Goal: Entertainment & Leisure: Browse casually

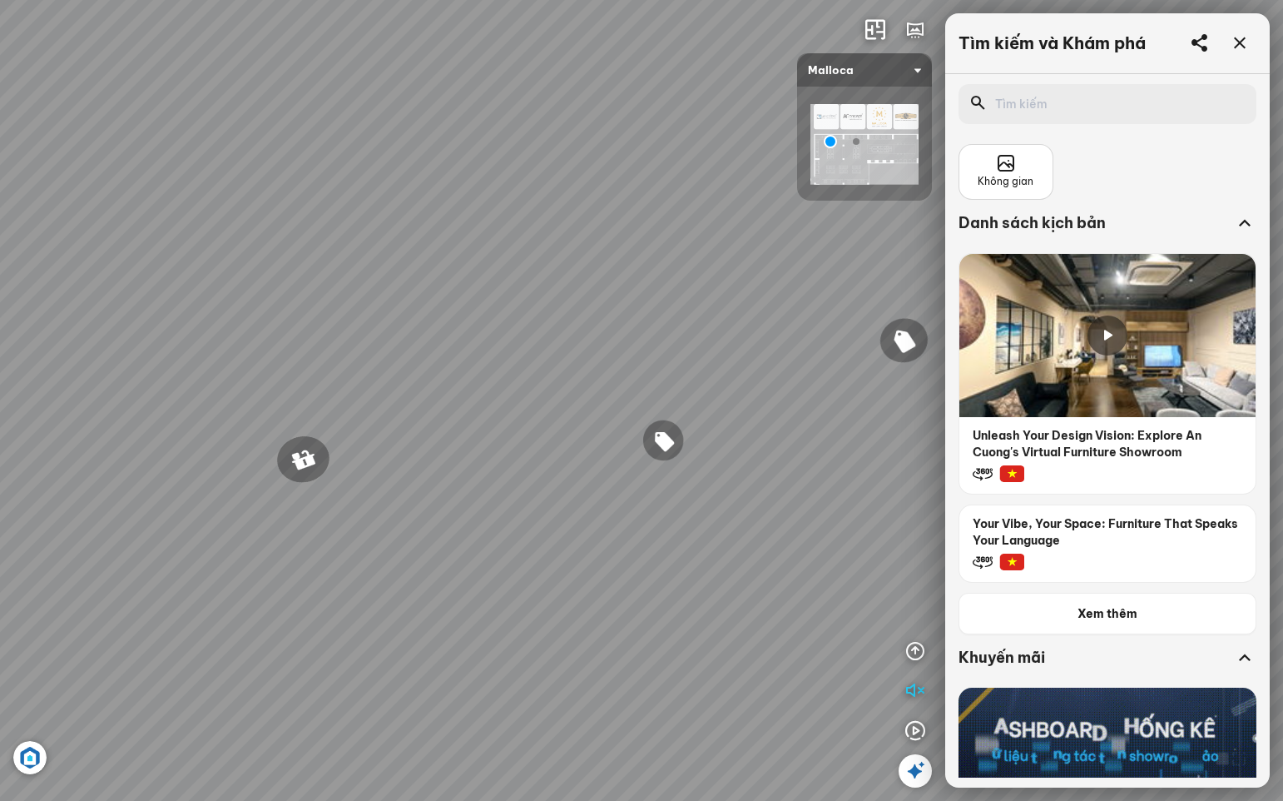
scroll to position [416, 0]
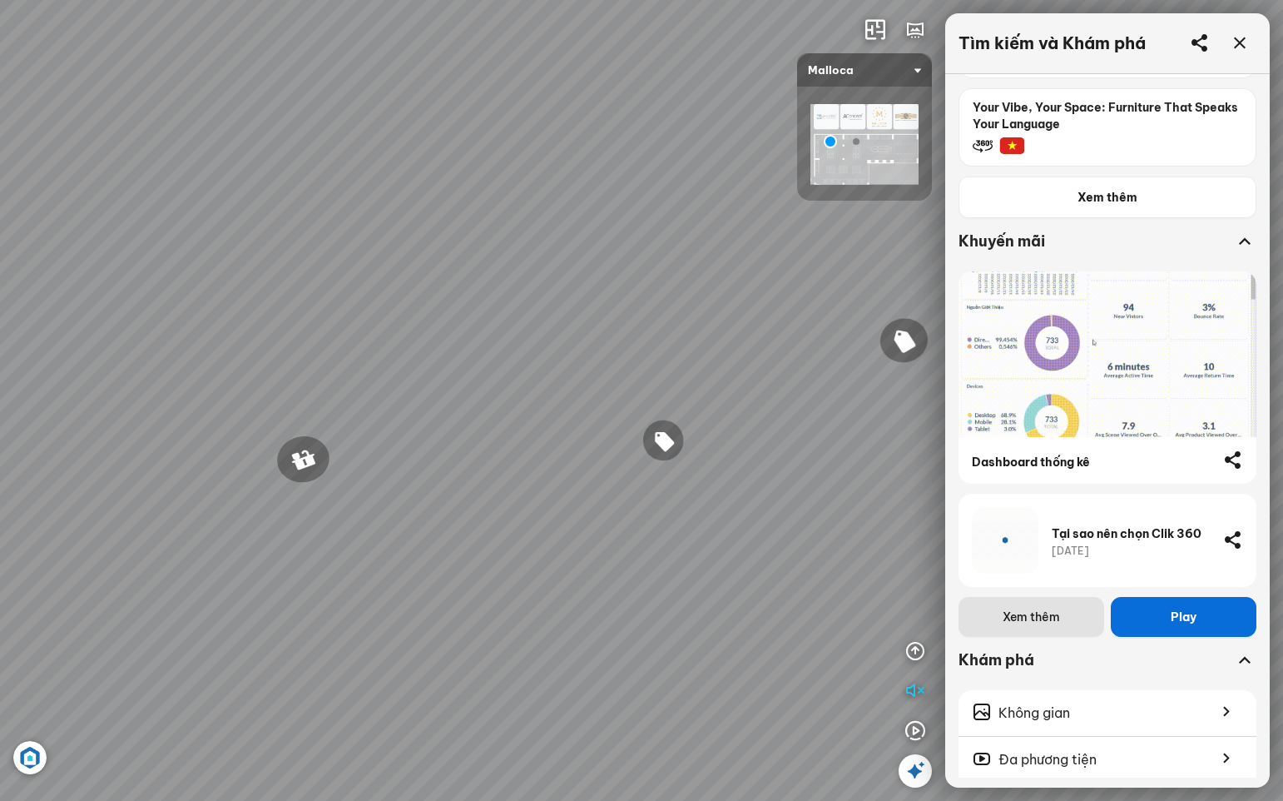
drag, startPoint x: 615, startPoint y: 300, endPoint x: 751, endPoint y: 276, distance: 137.8
click at [751, 276] on div "Chậu rửa chén MS 6075 6.710.000 VND Vòi chậu rửa chén MF-043 7.920.000 VND Vòi …" at bounding box center [641, 400] width 1283 height 801
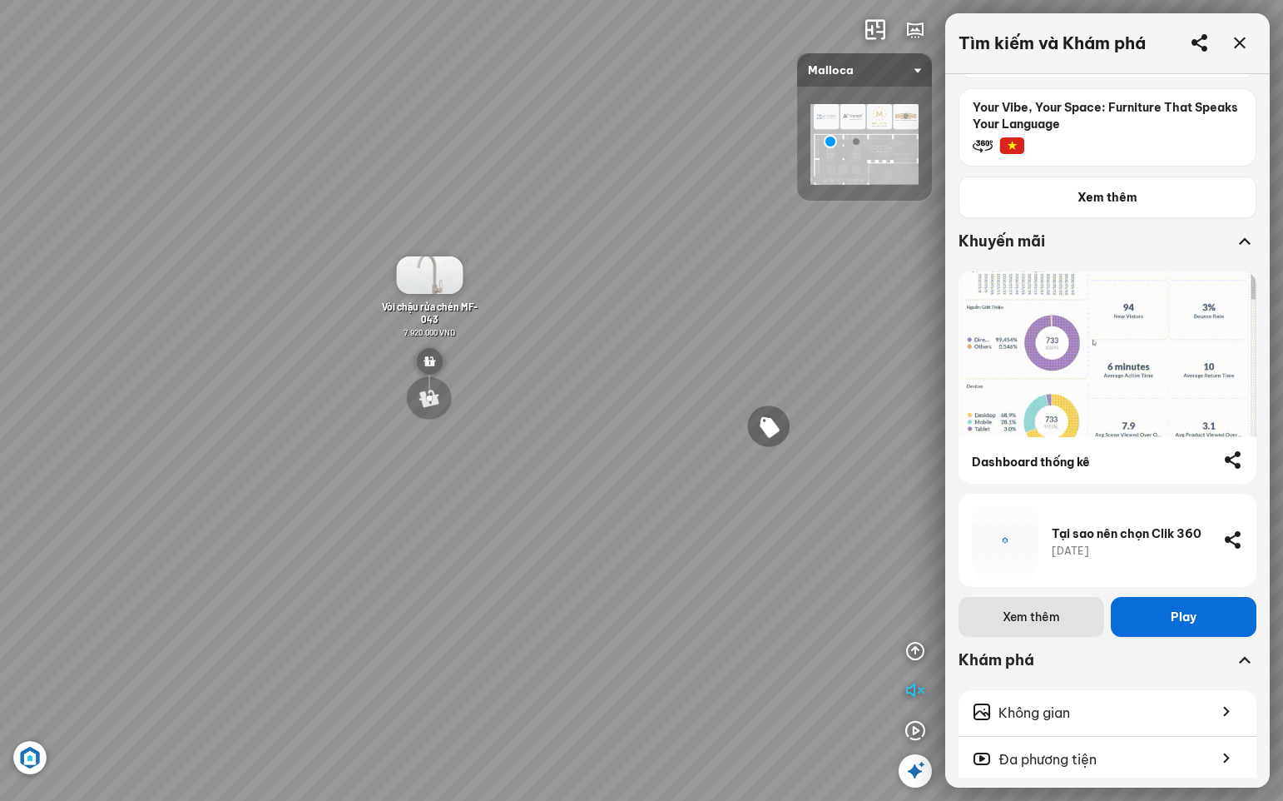
drag, startPoint x: 579, startPoint y: 260, endPoint x: 712, endPoint y: 310, distance: 141.7
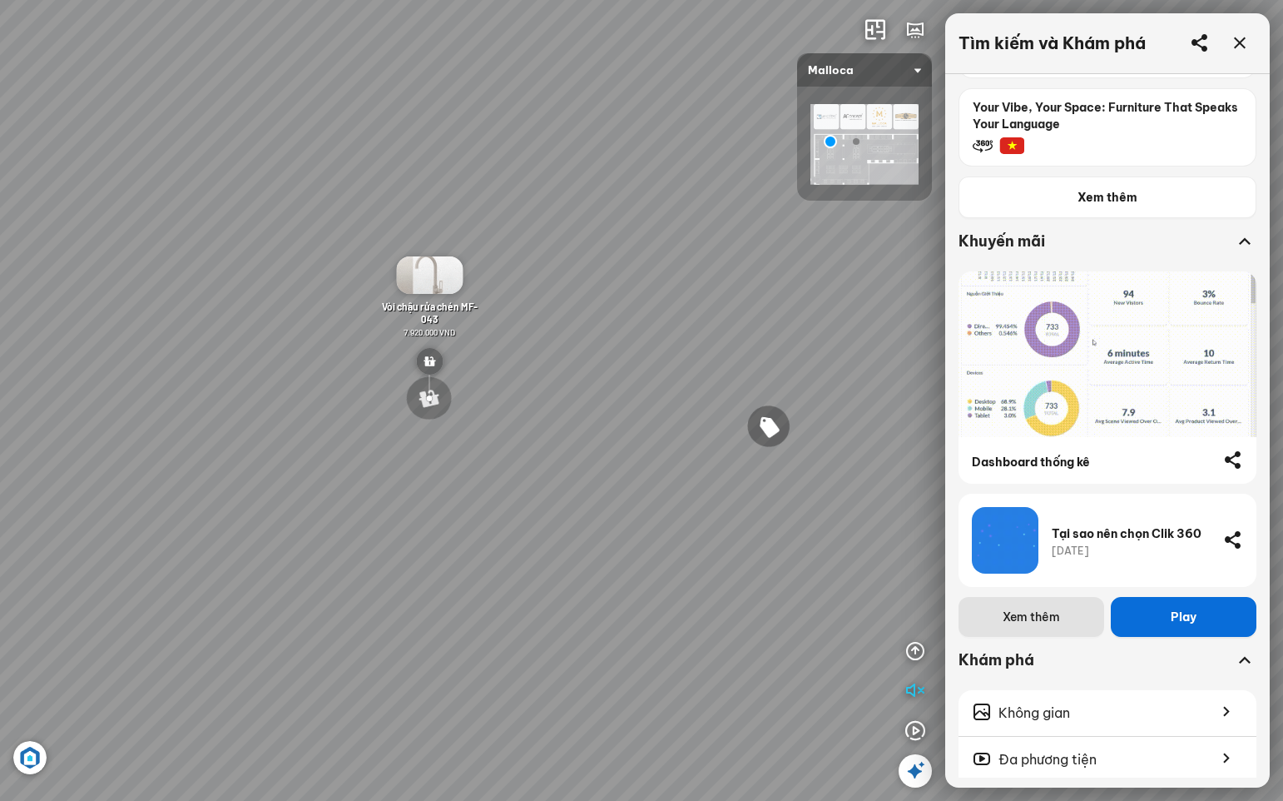
click at [712, 310] on div "Chậu rửa chén MS 6075 6.710.000 VND Vòi chậu rửa chén MF-043 7.920.000 VND Vòi …" at bounding box center [641, 400] width 1283 height 801
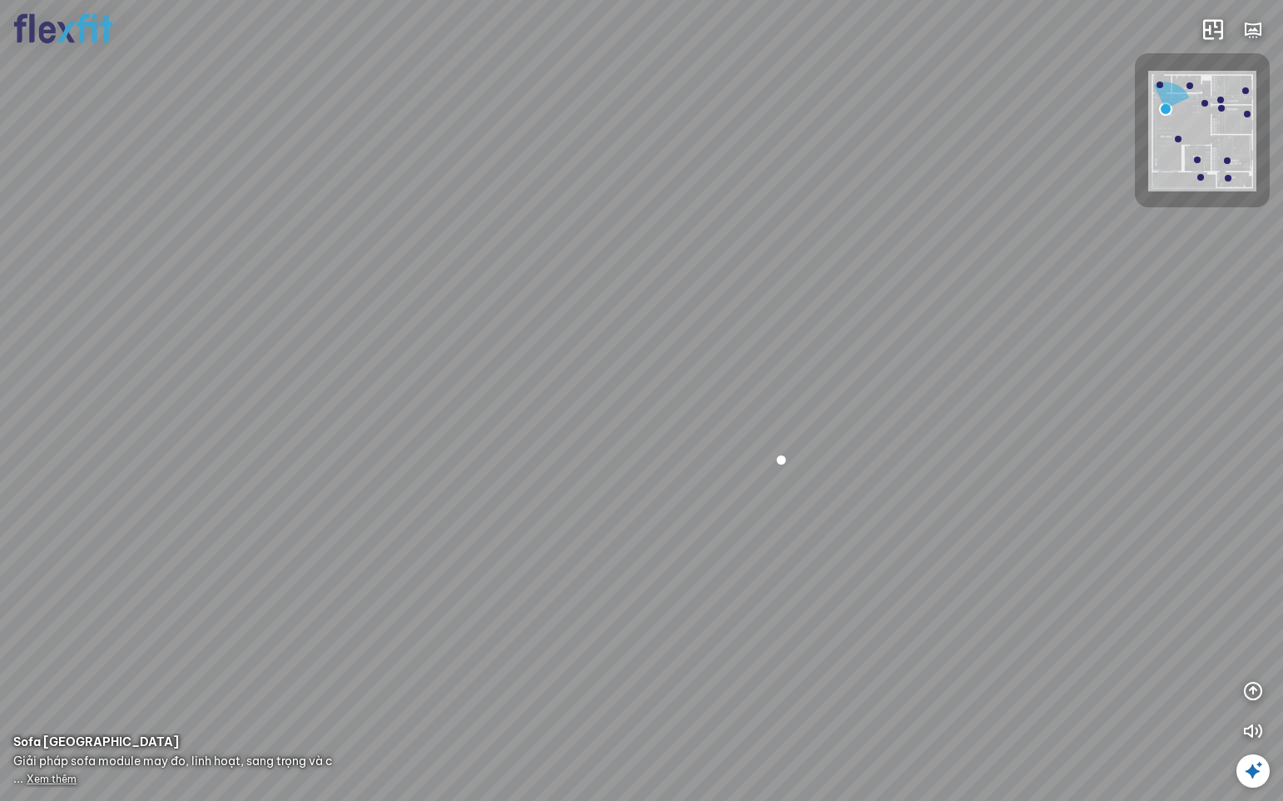
scroll to position [16, 0]
drag, startPoint x: 950, startPoint y: 438, endPoint x: 919, endPoint y: 430, distance: 32.5
click at [919, 430] on div "Ban công Bếp Phòng ngủ master Phòng ngủ Phòng ngủ" at bounding box center [641, 400] width 1283 height 801
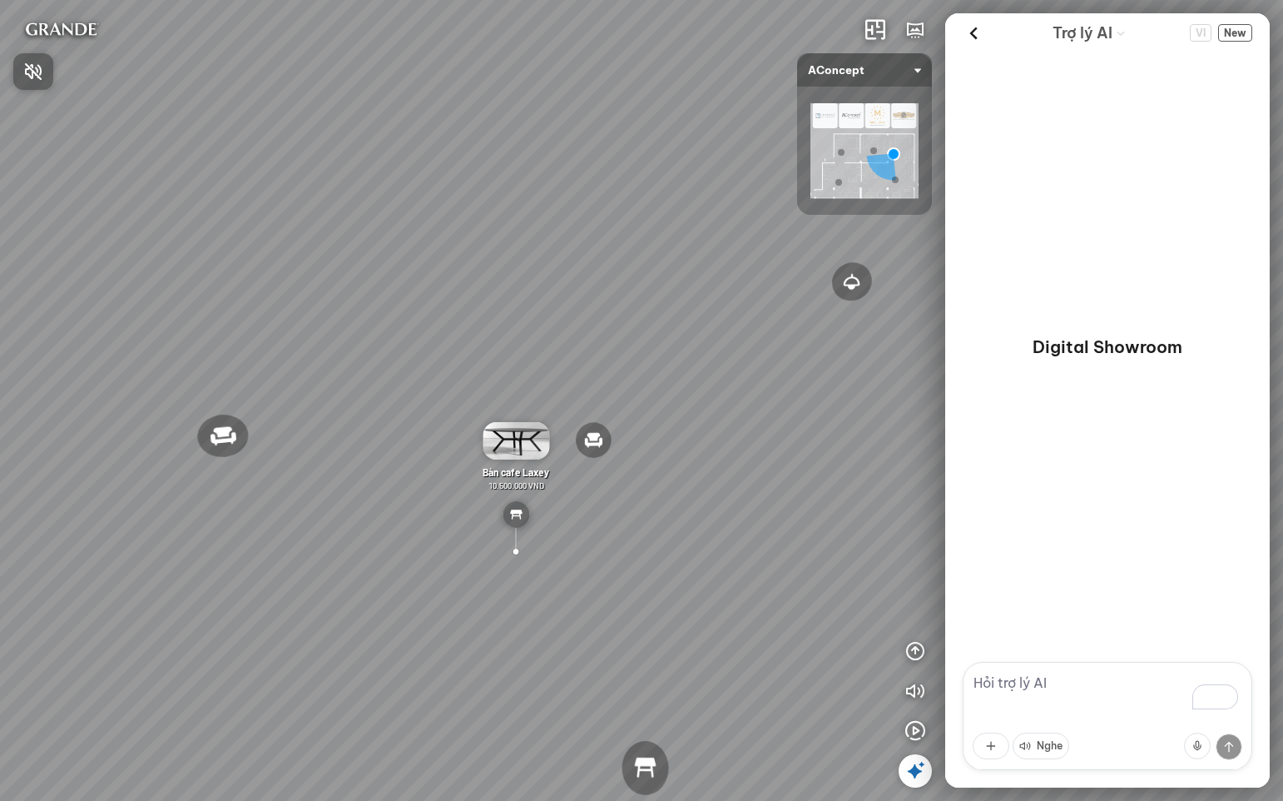
drag, startPoint x: 565, startPoint y: 382, endPoint x: 574, endPoint y: 386, distance: 10.1
click at [560, 378] on div at bounding box center [641, 400] width 1283 height 801
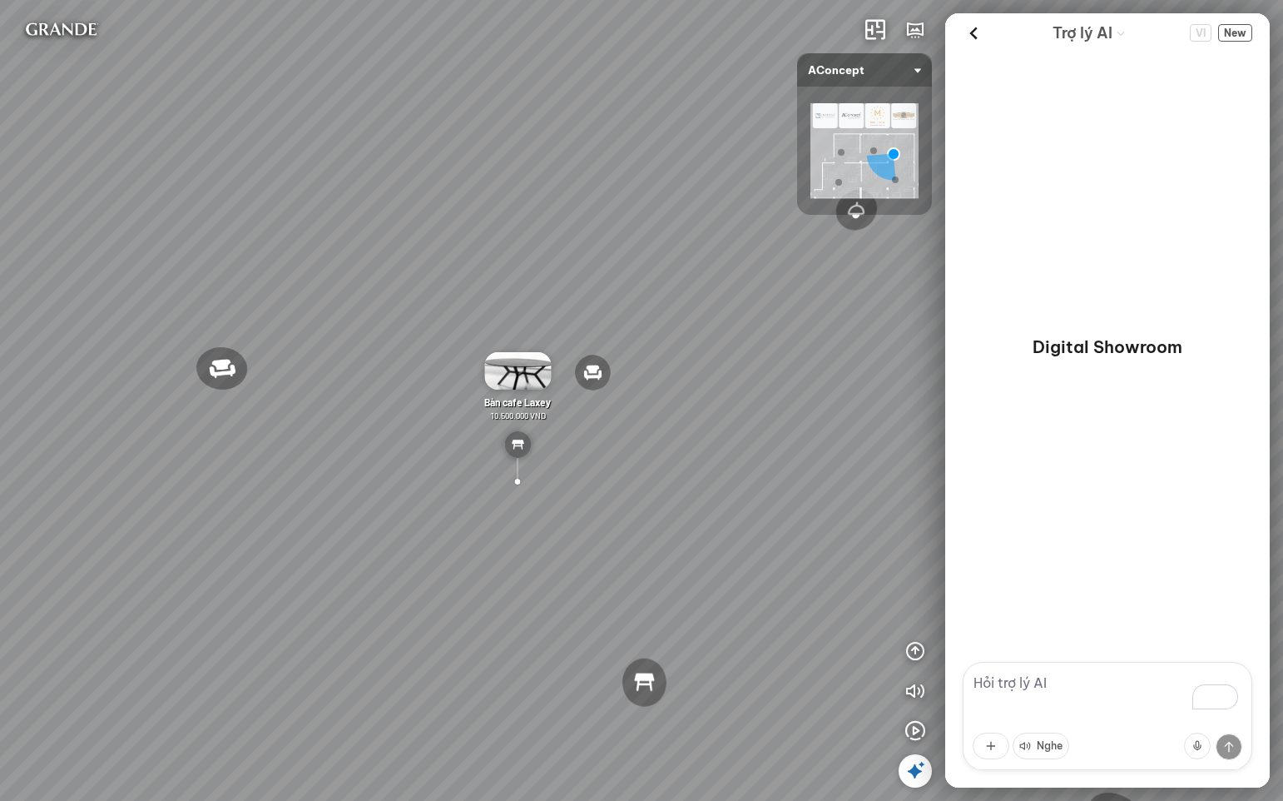
drag, startPoint x: 754, startPoint y: 449, endPoint x: 753, endPoint y: 381, distance: 67.4
click at [753, 381] on div "Ghế thư [PERSON_NAME] Ghế làm việc Winslow Bàn ăn Laxey Gối Tựa Lưng Họa Tiết H…" at bounding box center [641, 400] width 1283 height 801
click at [659, 537] on div "Ghế thư [PERSON_NAME] Ghế làm việc Winslow Bàn ăn Laxey Gối Tựa Lưng Họa Tiết H…" at bounding box center [641, 400] width 1283 height 801
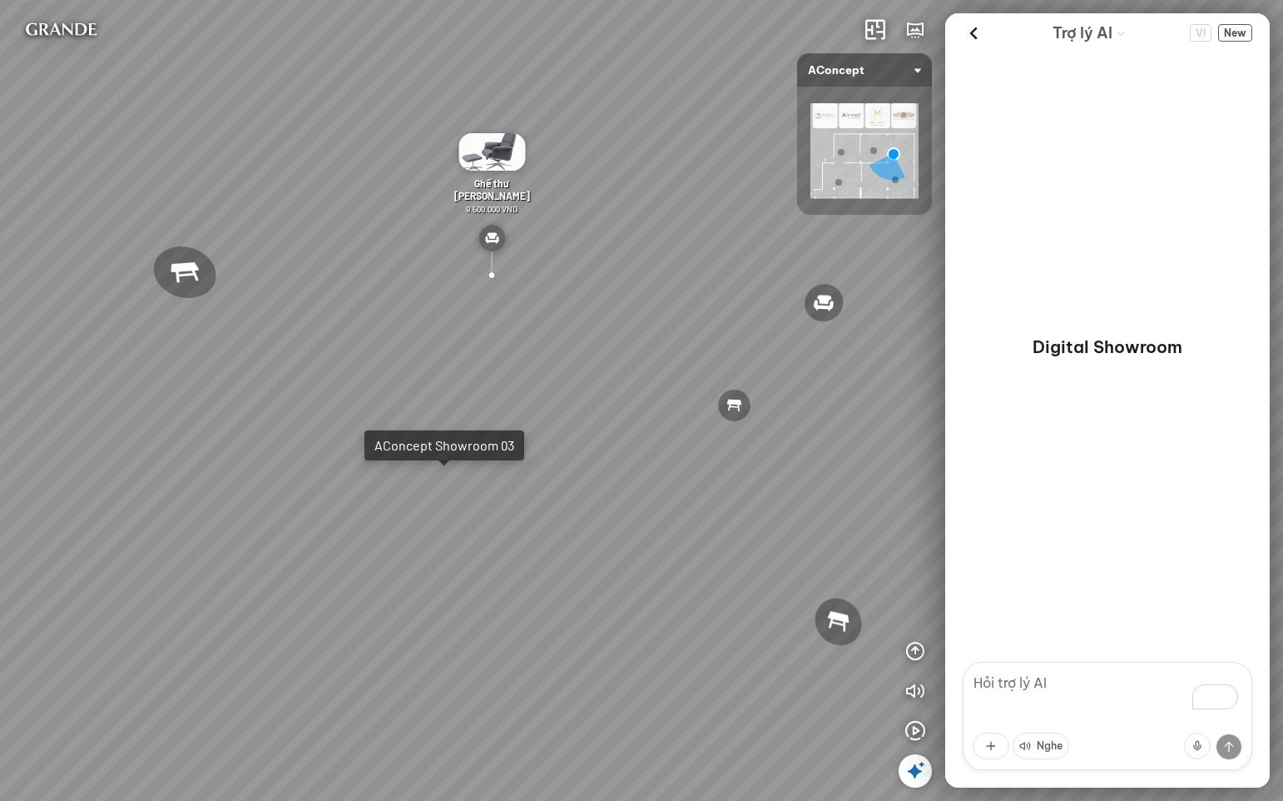
click at [455, 487] on div "Ghế thư [PERSON_NAME] Ghế làm việc Winslow Bàn ăn Laxey Gối Tựa Lưng Họa Tiết H…" at bounding box center [641, 400] width 1283 height 801
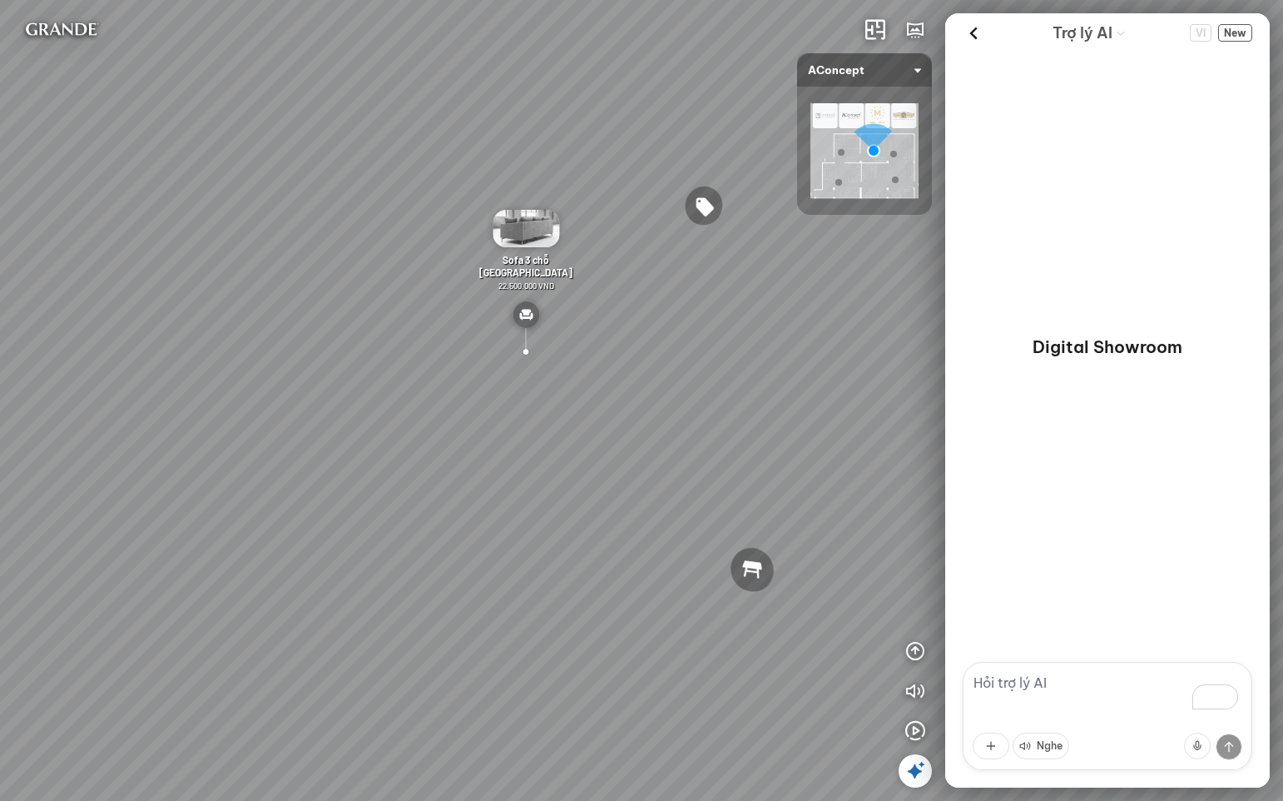
click at [906, 775] on icon at bounding box center [916, 771] width 20 height 20
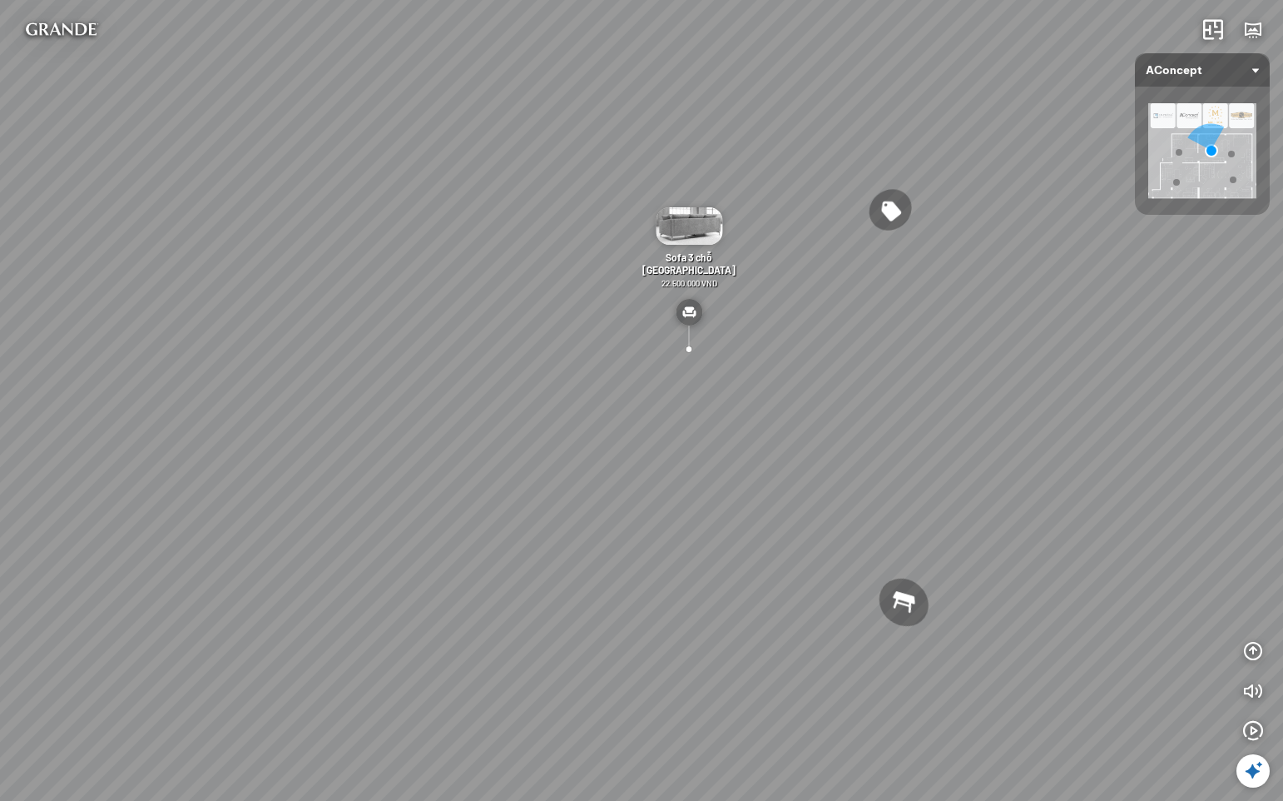
click at [697, 237] on img at bounding box center [689, 225] width 67 height 37
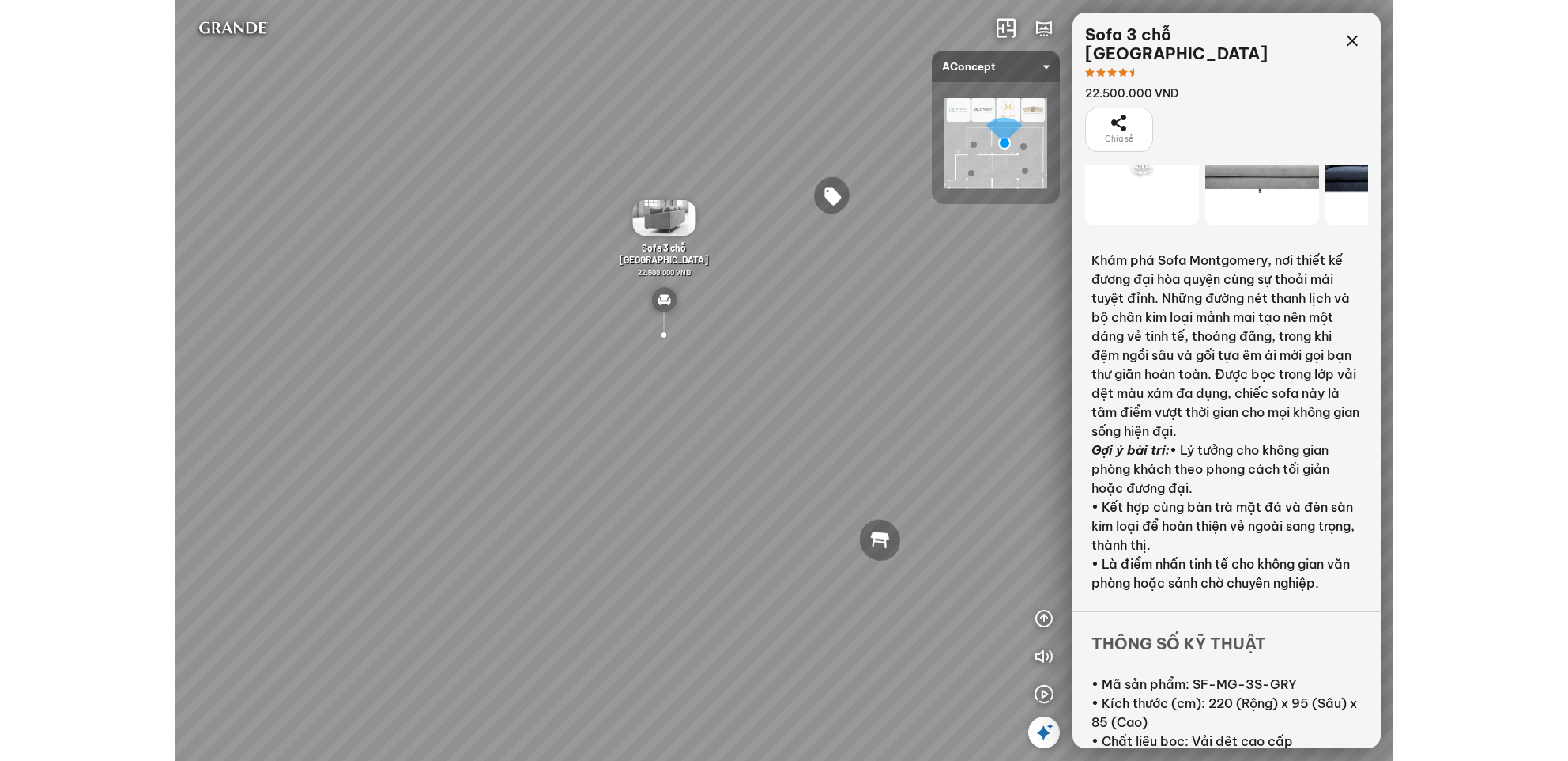
scroll to position [139, 0]
